Goal: Information Seeking & Learning: Check status

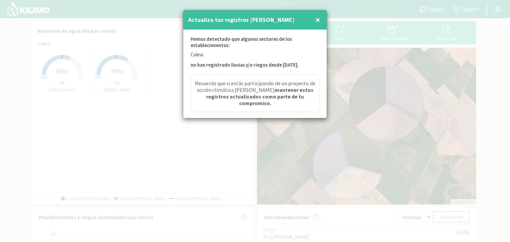
click at [318, 17] on span "×" at bounding box center [317, 19] width 5 height 11
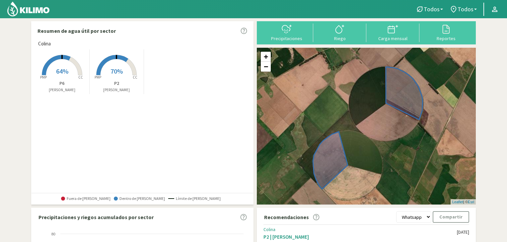
click at [64, 66] on rect at bounding box center [62, 75] width 53 height 53
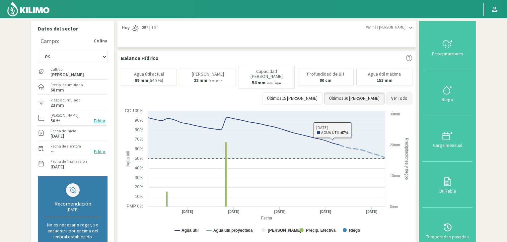
click at [402, 93] on button "Ver Todo" at bounding box center [399, 99] width 26 height 12
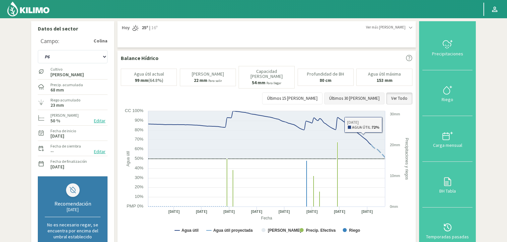
click at [366, 99] on button "Últimos 30 [PERSON_NAME]" at bounding box center [354, 99] width 60 height 12
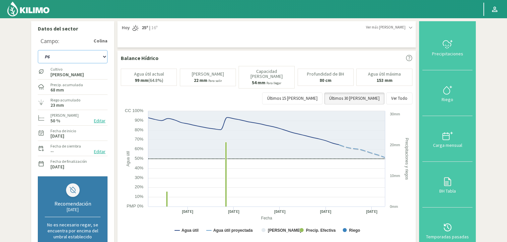
click at [102, 57] on select "P2 P6" at bounding box center [73, 56] width 70 height 13
click at [93, 63] on select "P2 P6" at bounding box center [73, 56] width 70 height 13
drag, startPoint x: 90, startPoint y: 58, endPoint x: 88, endPoint y: 61, distance: 3.6
click at [90, 58] on select "P2 P6" at bounding box center [73, 56] width 70 height 13
click at [38, 50] on select "P2 P6" at bounding box center [73, 56] width 70 height 13
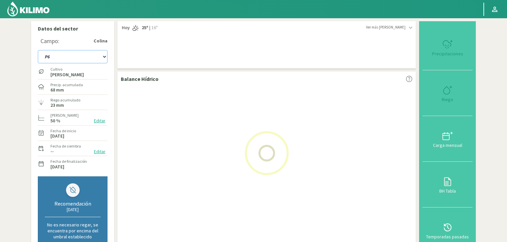
select select "2: Object"
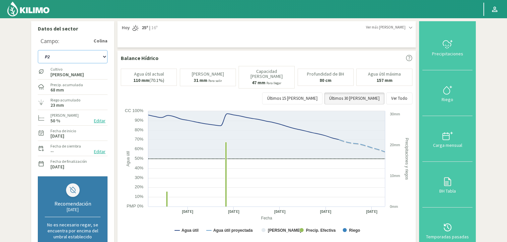
click at [66, 55] on select "P2 P6" at bounding box center [73, 56] width 70 height 13
click at [38, 7] on img at bounding box center [28, 9] width 43 height 16
